Goal: Information Seeking & Learning: Learn about a topic

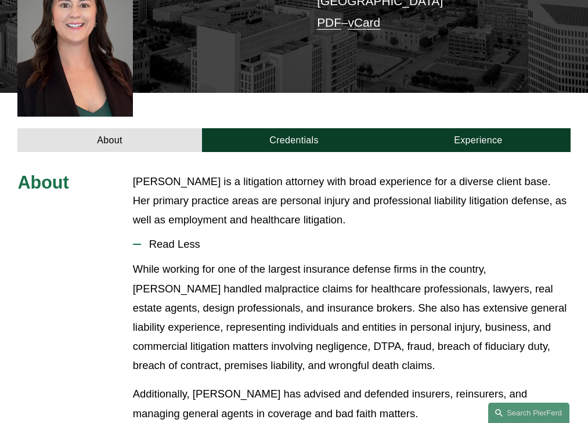
scroll to position [315, 0]
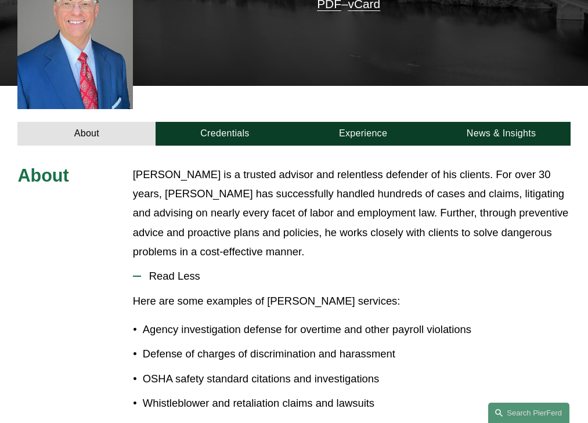
scroll to position [349, 0]
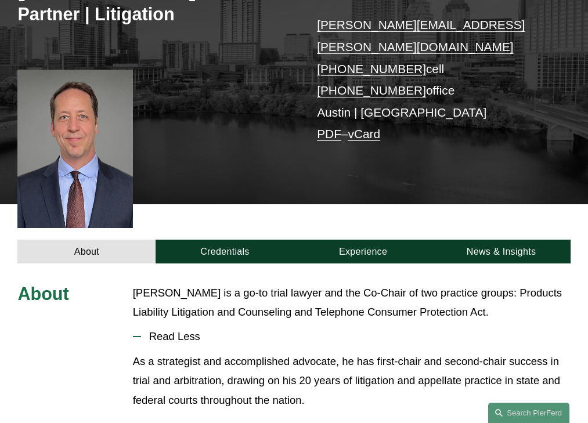
scroll to position [296, 0]
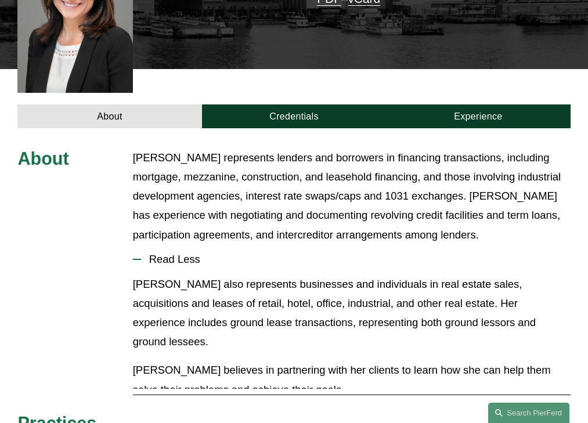
scroll to position [354, 0]
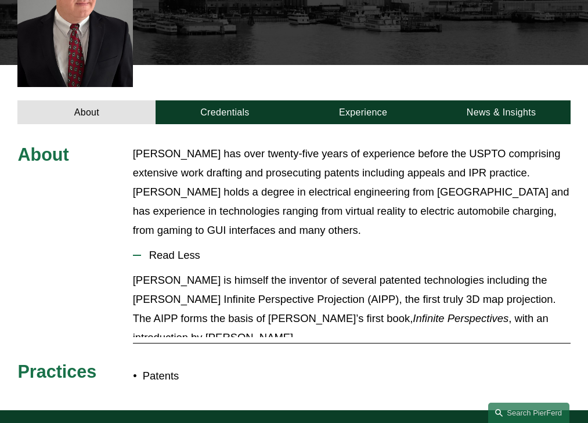
scroll to position [344, 0]
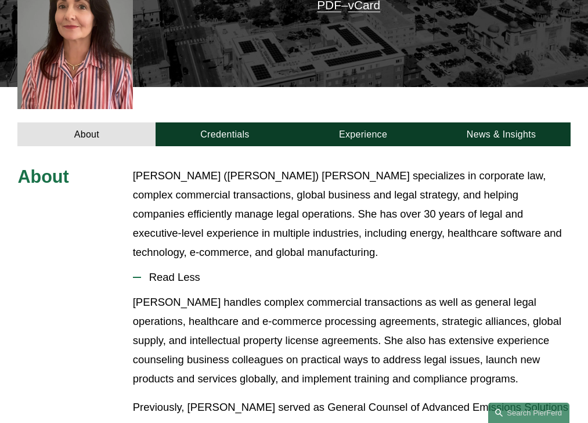
scroll to position [325, 0]
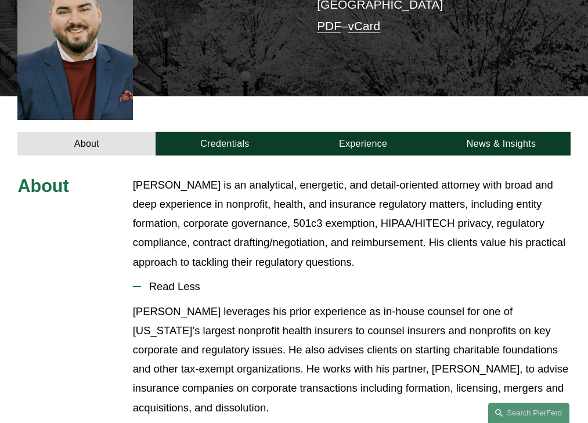
scroll to position [354, 0]
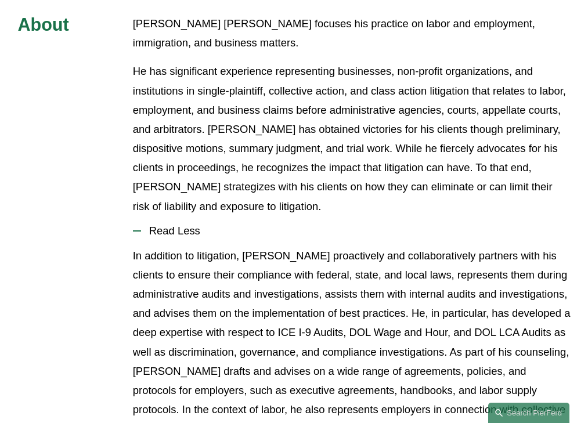
scroll to position [430, 0]
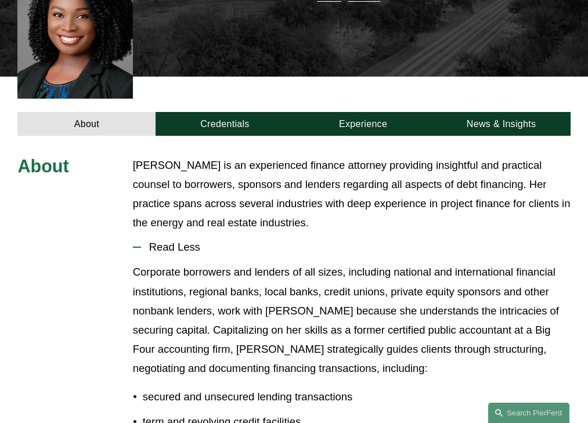
scroll to position [325, 0]
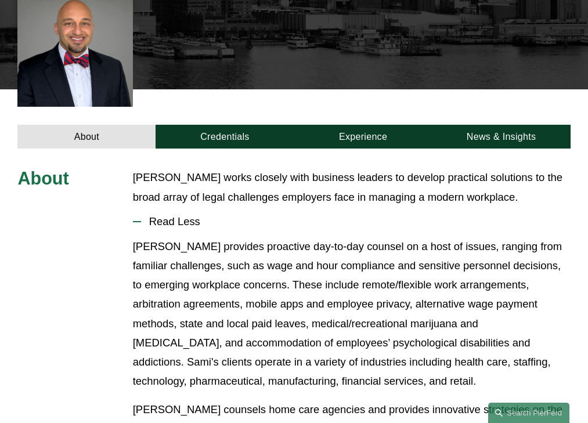
scroll to position [313, 0]
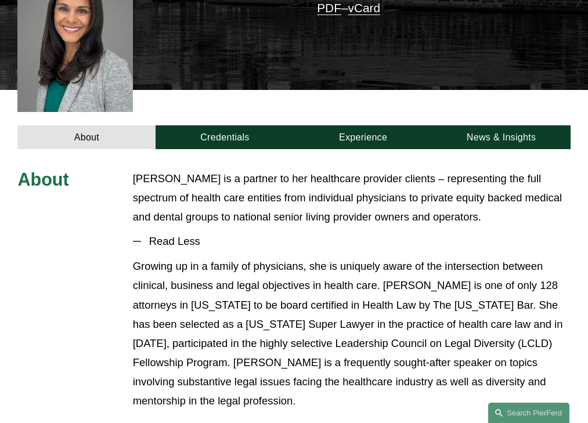
scroll to position [305, 0]
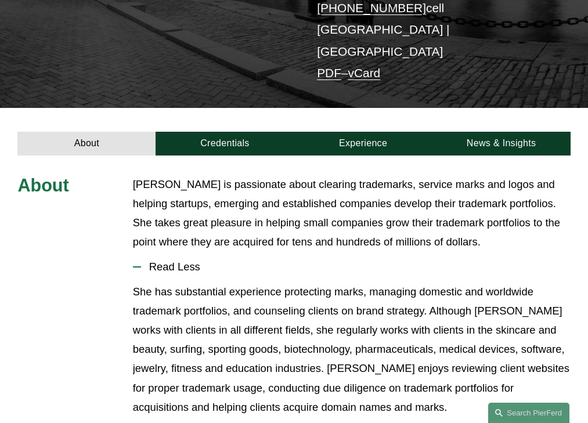
scroll to position [264, 0]
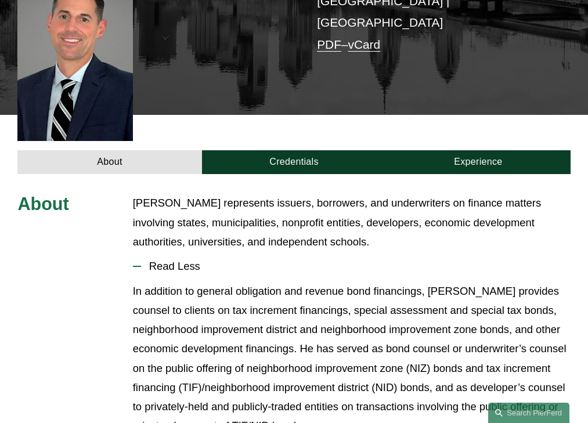
scroll to position [315, 0]
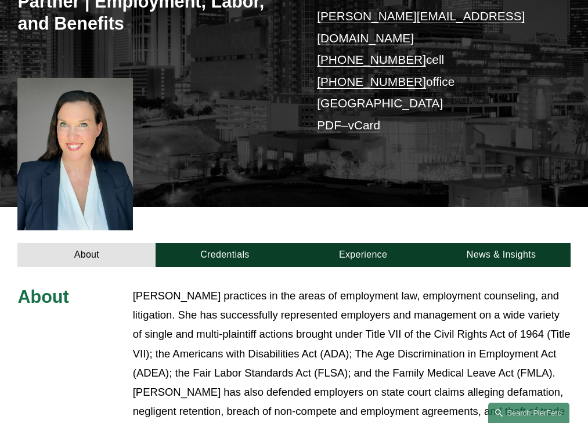
scroll to position [407, 0]
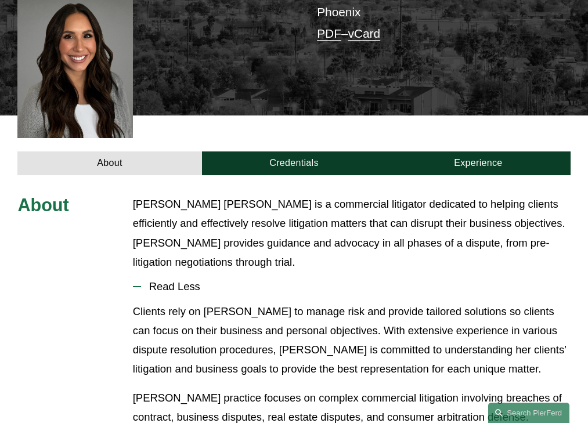
scroll to position [305, 0]
